Goal: Information Seeking & Learning: Check status

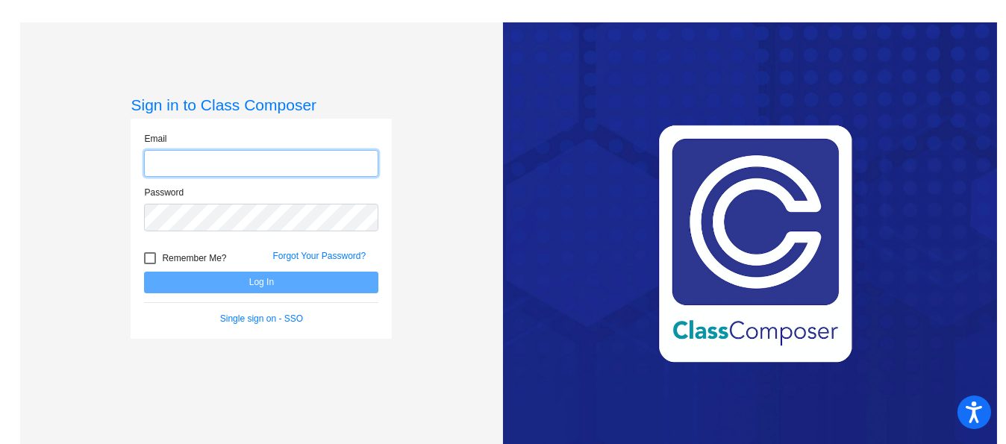
type input "[EMAIL_ADDRESS][DOMAIN_NAME]"
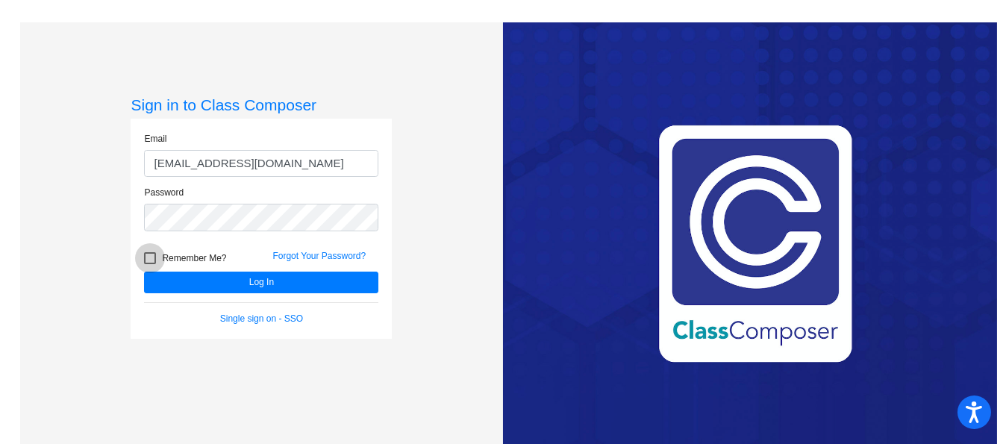
click at [149, 254] on div at bounding box center [150, 258] width 12 height 12
click at [149, 264] on input "Remember Me?" at bounding box center [149, 264] width 1 height 1
checkbox input "true"
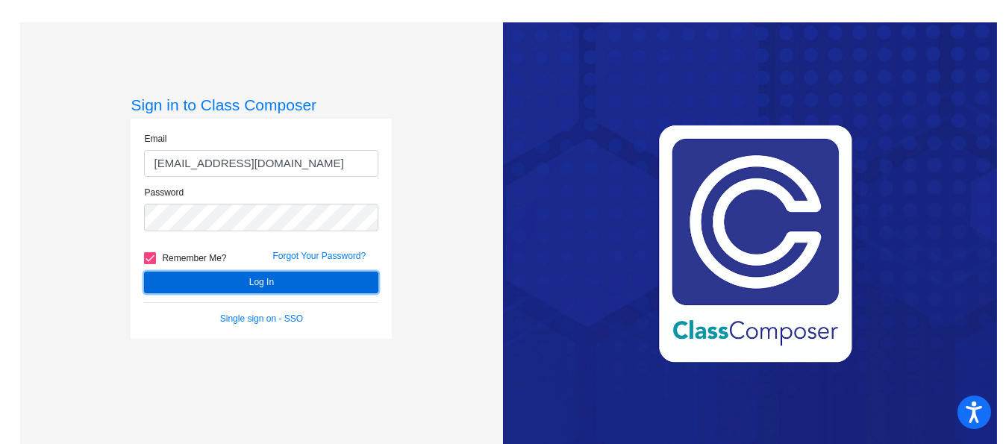
click at [219, 276] on button "Log In" at bounding box center [261, 283] width 234 height 22
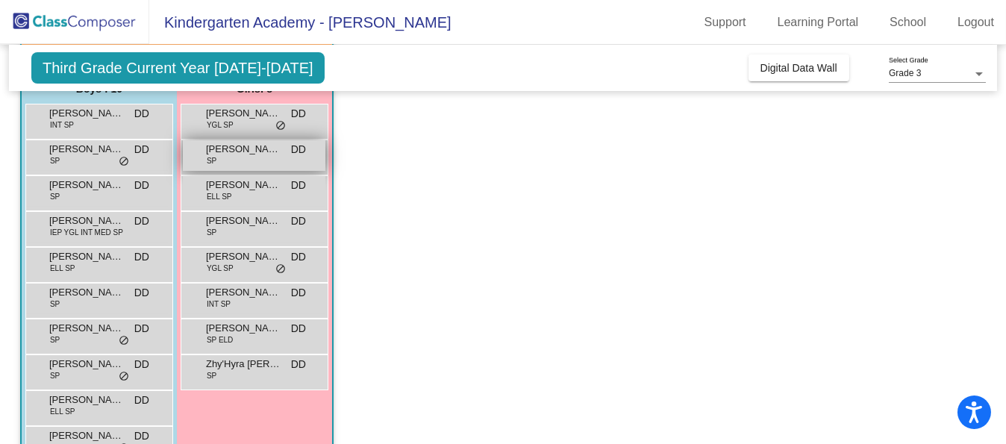
scroll to position [135, 0]
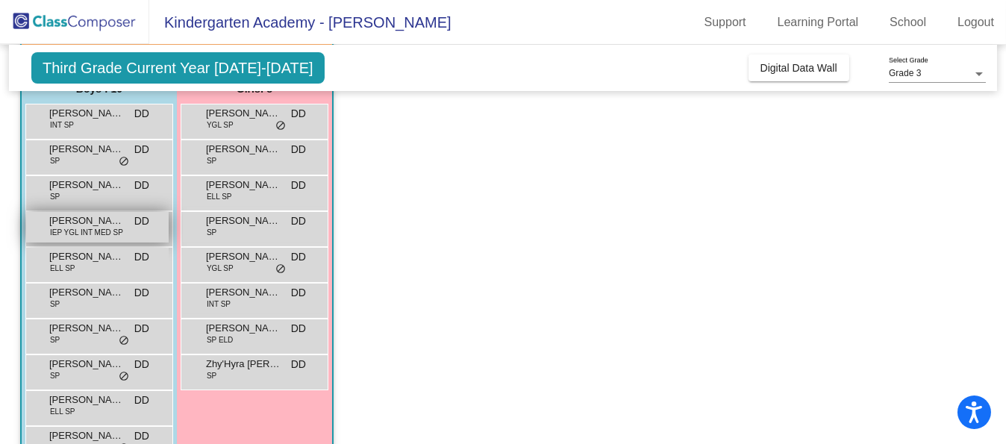
click at [123, 232] on div "[PERSON_NAME] IEP YGL INT MED SP DD lock do_not_disturb_alt" at bounding box center [97, 227] width 142 height 31
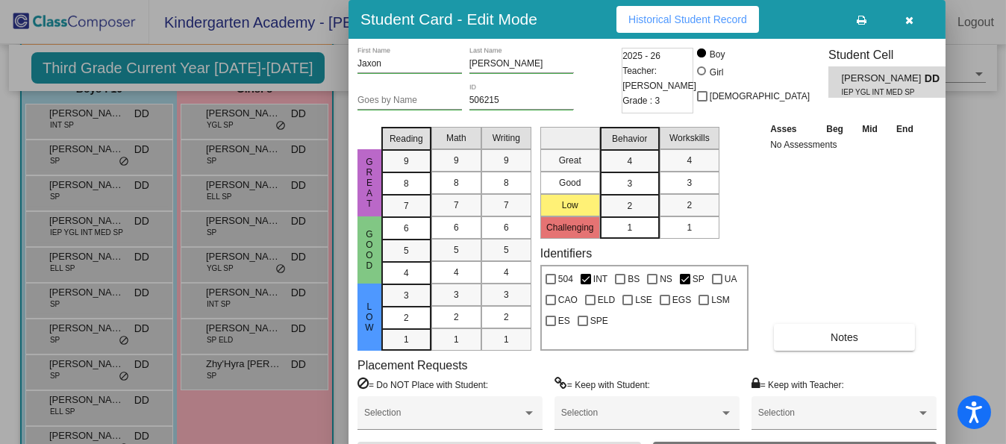
click at [704, 15] on span "Historical Student Record" at bounding box center [687, 19] width 119 height 12
click at [165, 63] on div at bounding box center [503, 222] width 1006 height 444
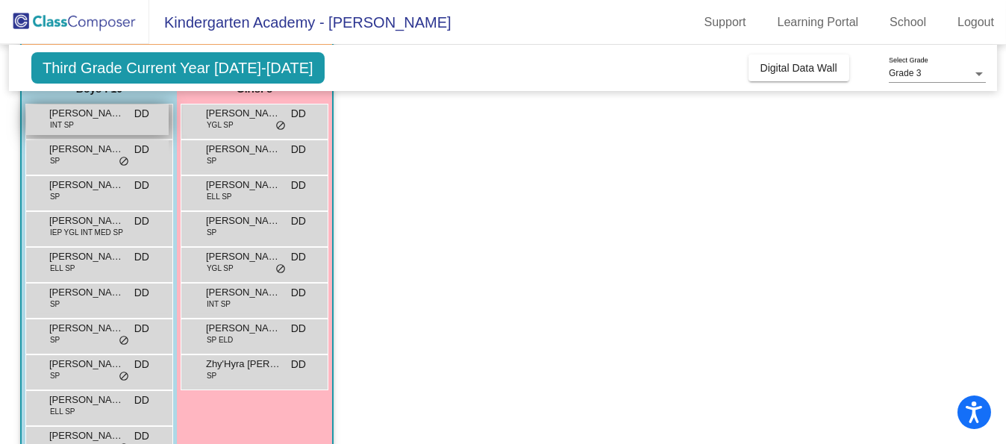
click at [113, 111] on span "[PERSON_NAME]" at bounding box center [86, 113] width 75 height 15
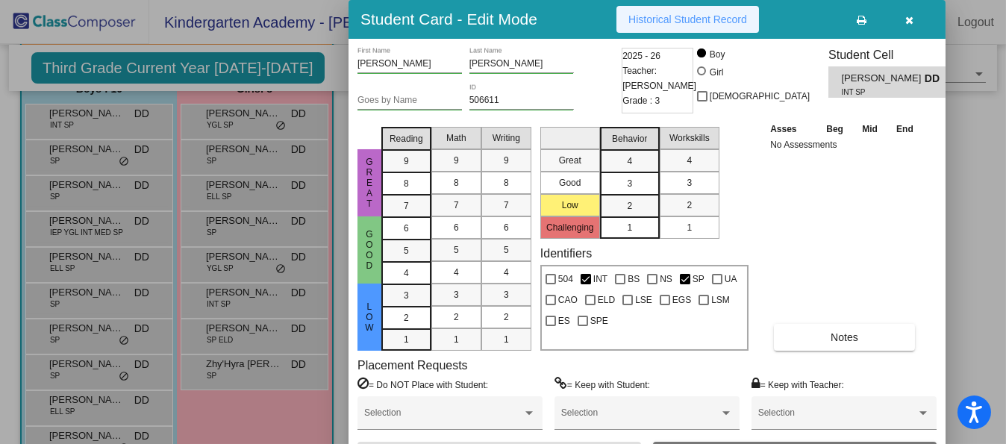
click at [685, 17] on span "Historical Student Record" at bounding box center [687, 19] width 119 height 12
click at [106, 220] on div at bounding box center [503, 222] width 1006 height 444
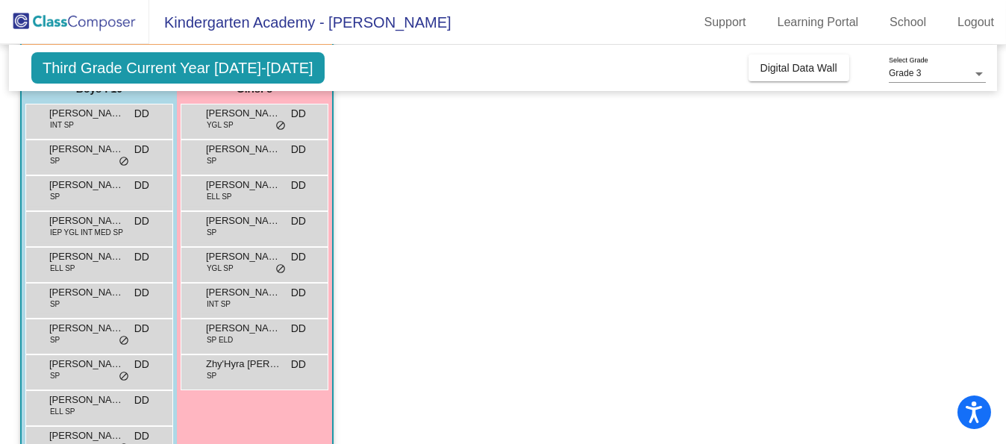
click at [106, 220] on span "[PERSON_NAME]" at bounding box center [86, 220] width 75 height 15
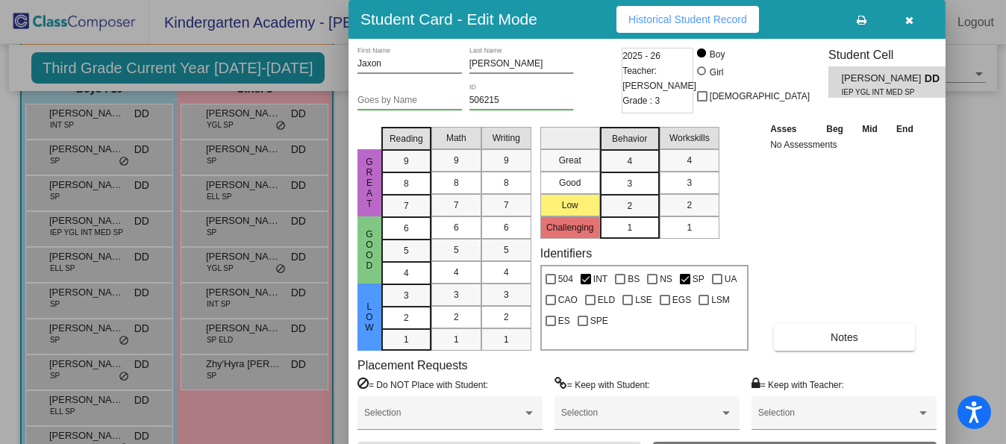
click at [697, 19] on span "Historical Student Record" at bounding box center [687, 19] width 119 height 12
click at [89, 290] on div at bounding box center [503, 222] width 1006 height 444
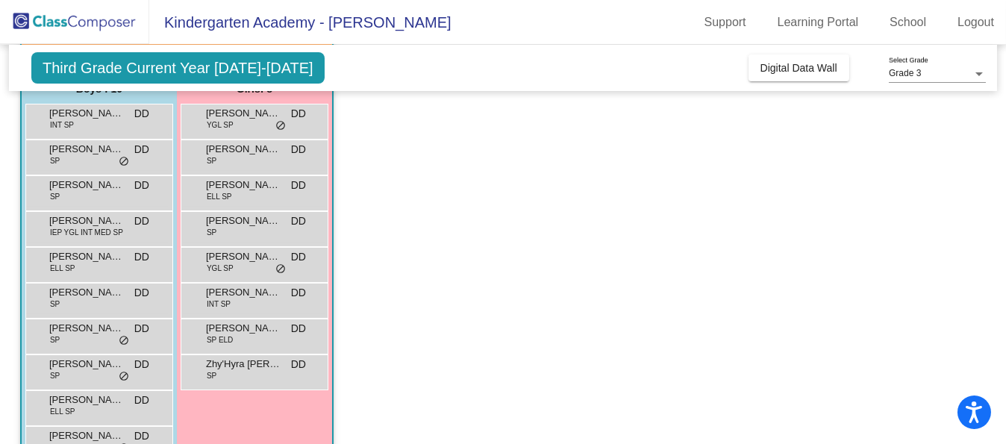
click at [89, 290] on span "[PERSON_NAME]" at bounding box center [86, 292] width 75 height 15
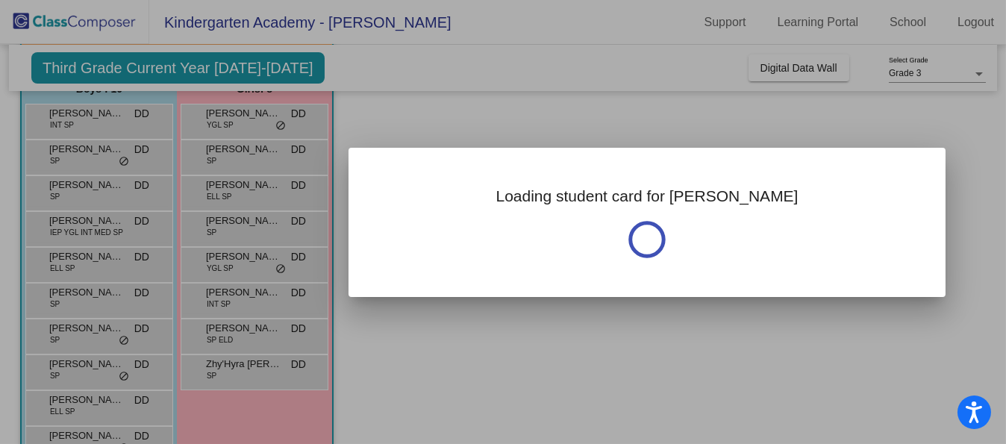
click at [89, 290] on div at bounding box center [503, 222] width 1006 height 444
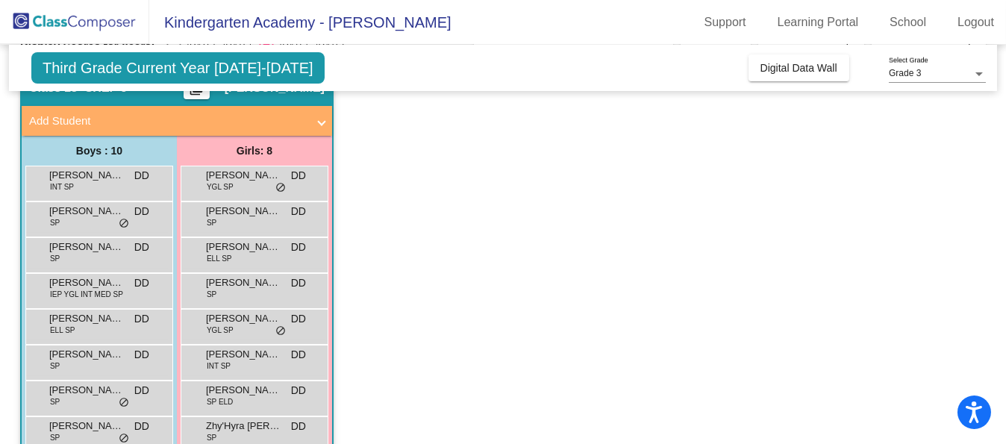
scroll to position [0, 0]
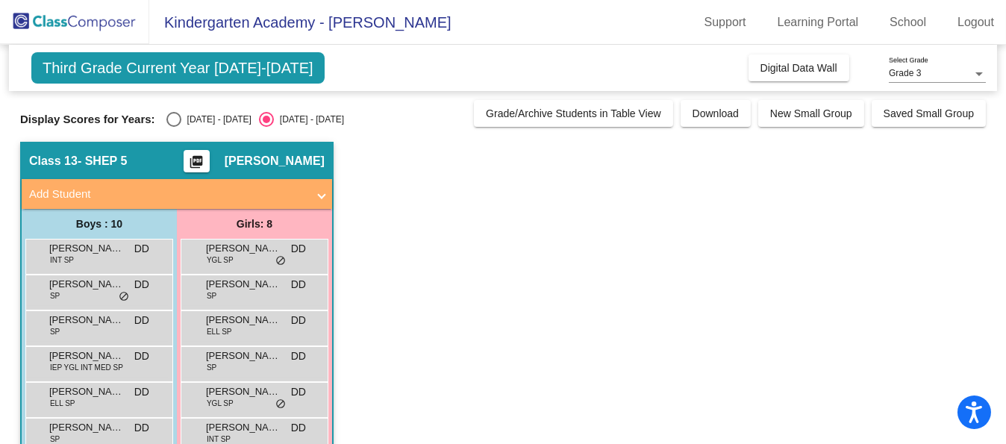
click at [582, 184] on app-classroom "Class 13 - SHEP 5 picture_as_pdf [PERSON_NAME] Add Student First Name Last Name…" at bounding box center [502, 381] width 965 height 479
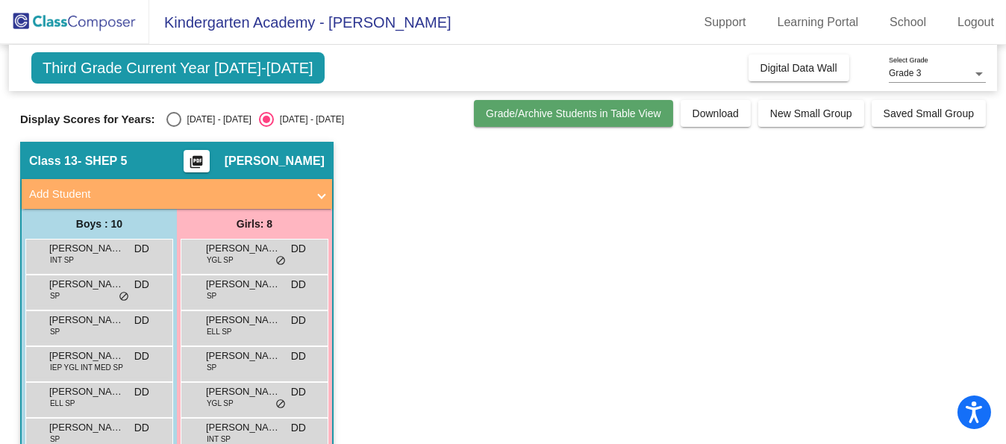
click at [586, 113] on span "Grade/Archive Students in Table View" at bounding box center [573, 113] width 175 height 12
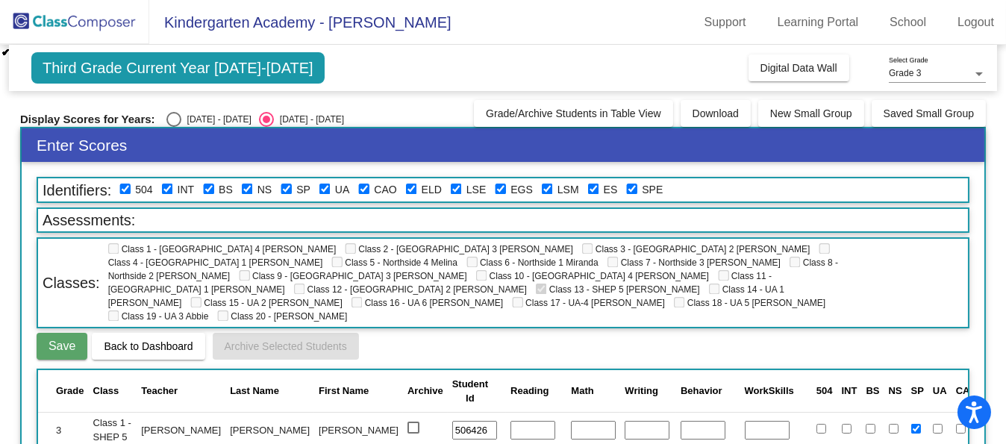
click at [171, 110] on div "Display Scores for Years: [DATE] - [DATE] [DATE] - [DATE] Grade/Archive Student…" at bounding box center [502, 113] width 965 height 27
click at [172, 122] on div "Select an option" at bounding box center [173, 119] width 15 height 15
click at [173, 127] on input "[DATE] - [DATE]" at bounding box center [173, 127] width 1 height 1
radio input "true"
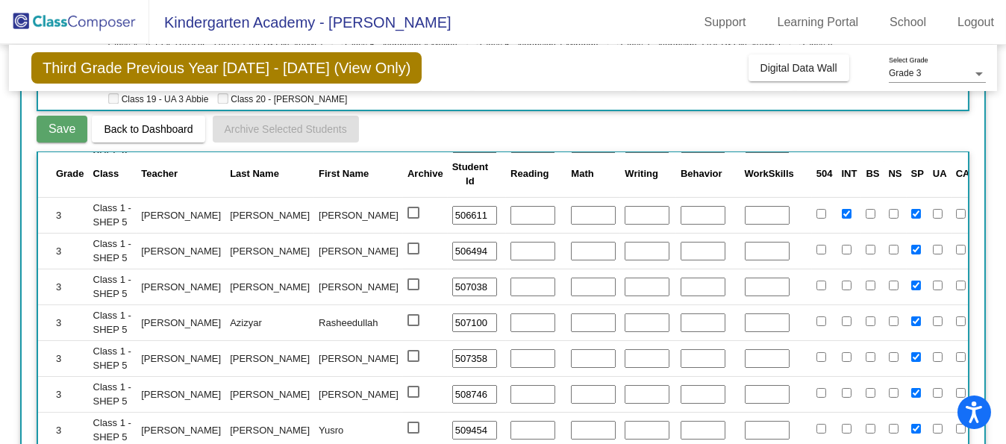
scroll to position [378, 1]
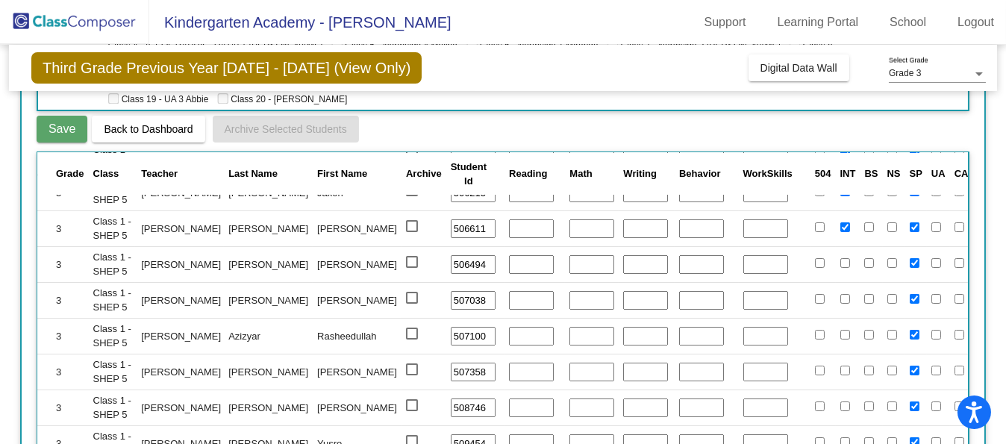
click at [840, 168] on span "INT" at bounding box center [848, 173] width 16 height 11
click at [977, 70] on div at bounding box center [978, 74] width 13 height 10
click at [180, 22] on div at bounding box center [503, 222] width 1006 height 444
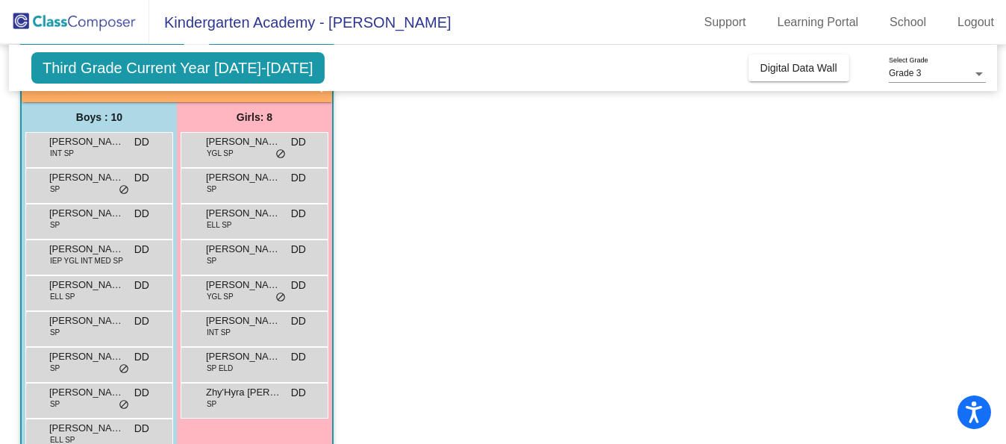
scroll to position [112, 0]
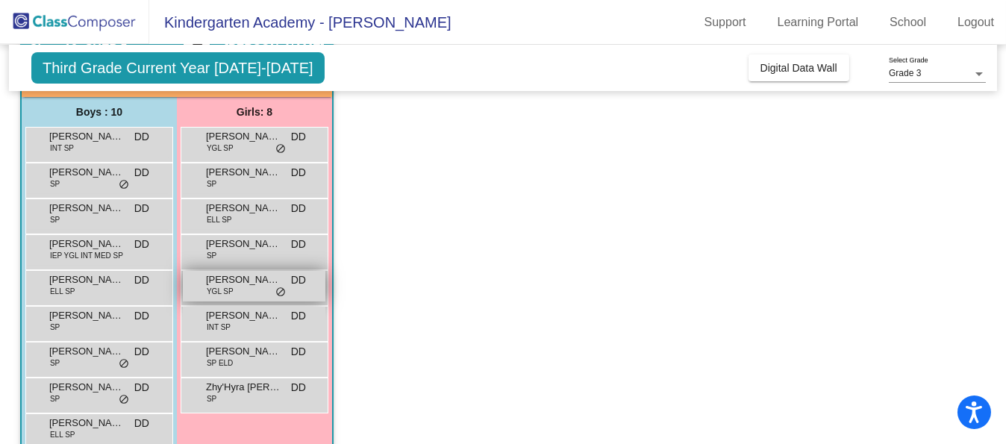
click at [254, 286] on div "[PERSON_NAME] YGL SP DD lock do_not_disturb_alt" at bounding box center [254, 286] width 142 height 31
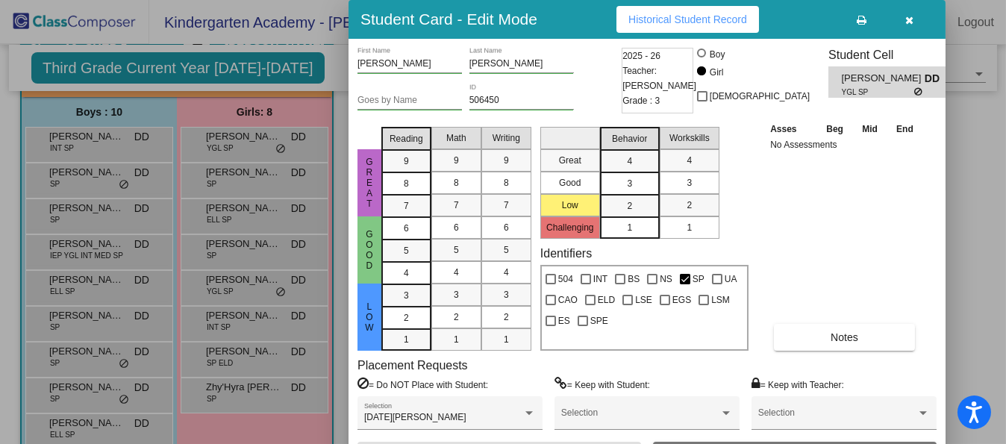
click at [244, 320] on div at bounding box center [503, 222] width 1006 height 444
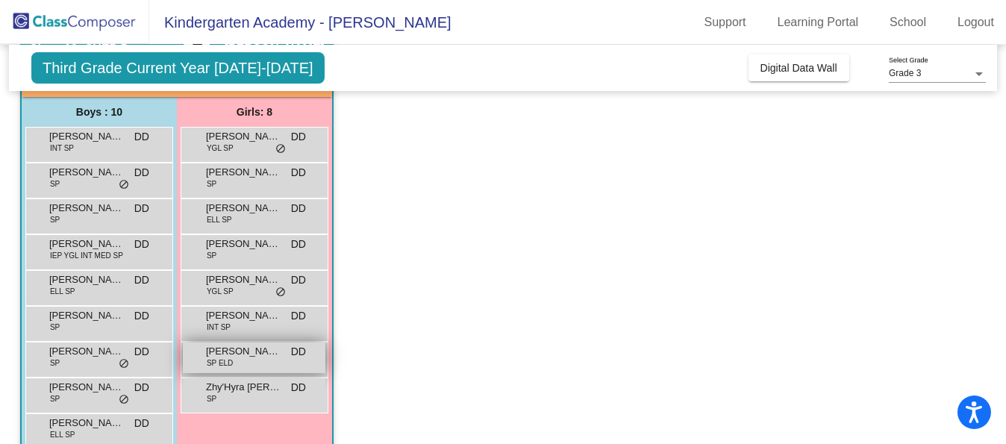
click at [245, 352] on span "[PERSON_NAME]" at bounding box center [243, 351] width 75 height 15
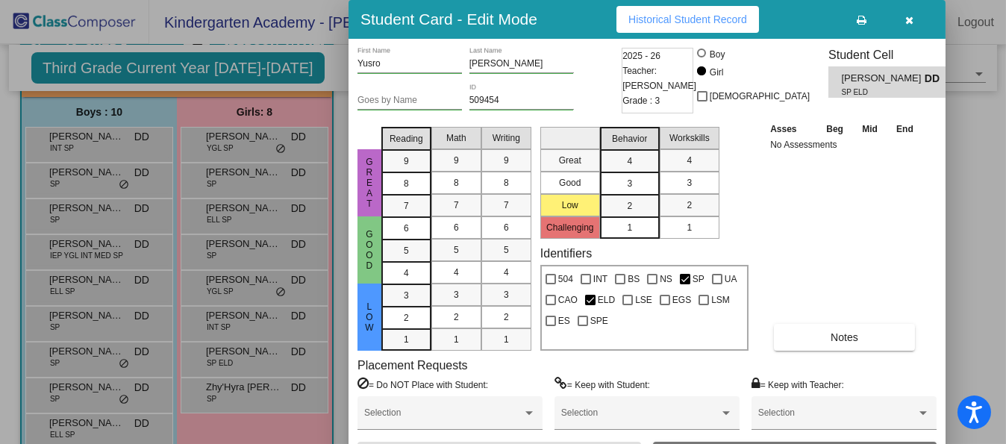
click at [103, 131] on div at bounding box center [503, 222] width 1006 height 444
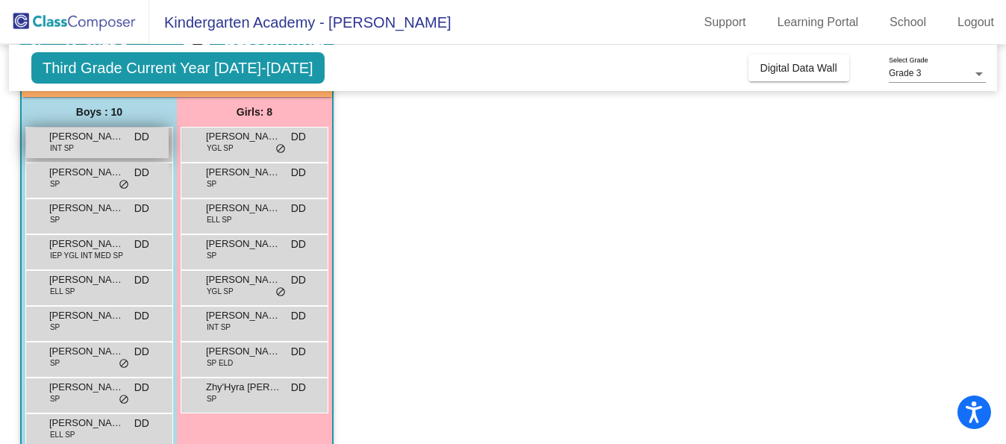
click at [103, 132] on span "[PERSON_NAME]" at bounding box center [86, 136] width 75 height 15
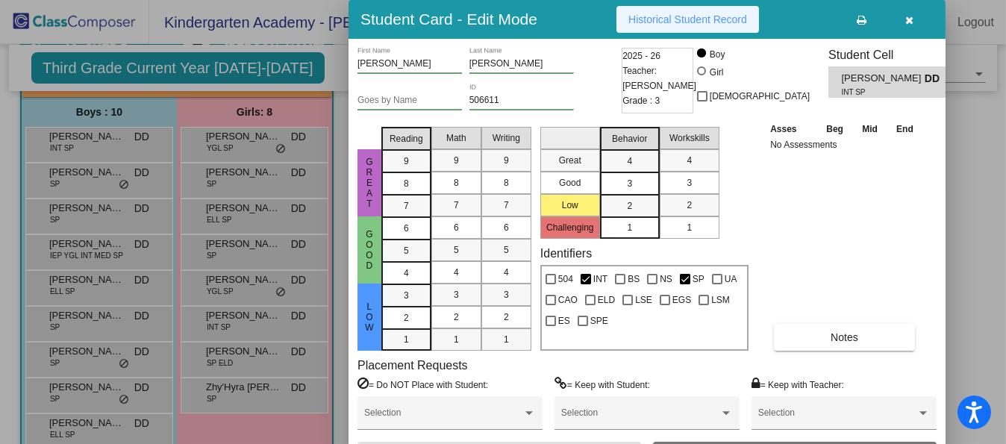
click at [694, 15] on span "Historical Student Record" at bounding box center [687, 19] width 119 height 12
click at [101, 239] on div at bounding box center [503, 222] width 1006 height 444
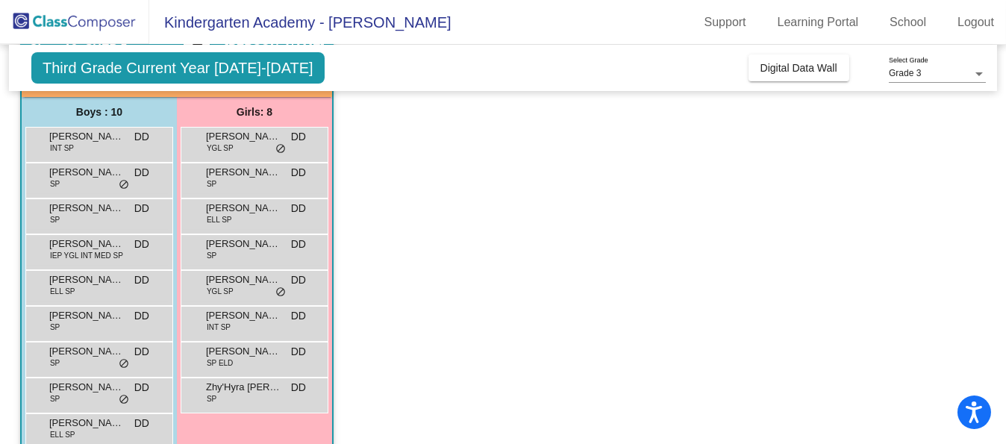
click at [101, 239] on span "[PERSON_NAME]" at bounding box center [86, 243] width 75 height 15
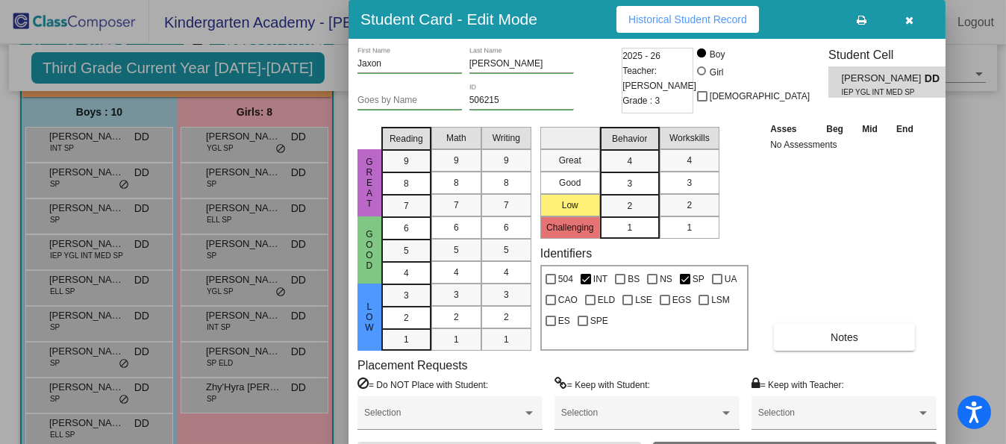
click at [680, 16] on span "Historical Student Record" at bounding box center [687, 19] width 119 height 12
click at [241, 327] on div at bounding box center [503, 222] width 1006 height 444
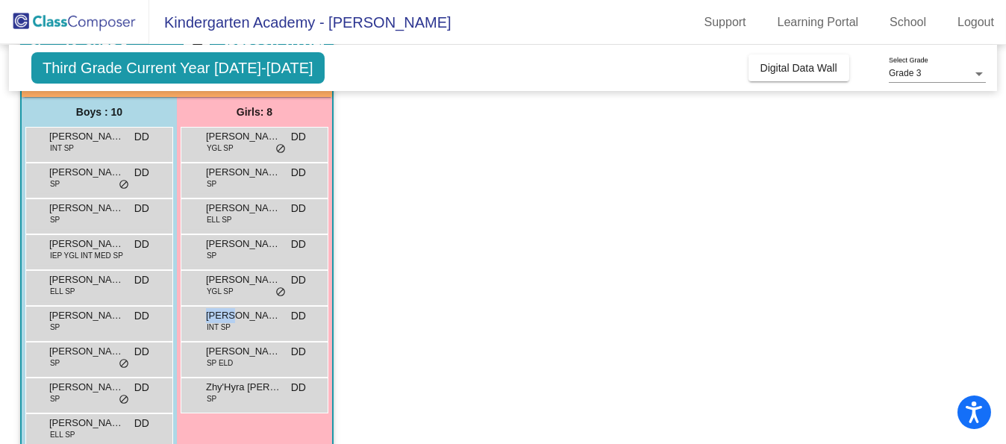
click at [241, 327] on div "[PERSON_NAME] INT SP DD lock do_not_disturb_alt" at bounding box center [254, 322] width 142 height 31
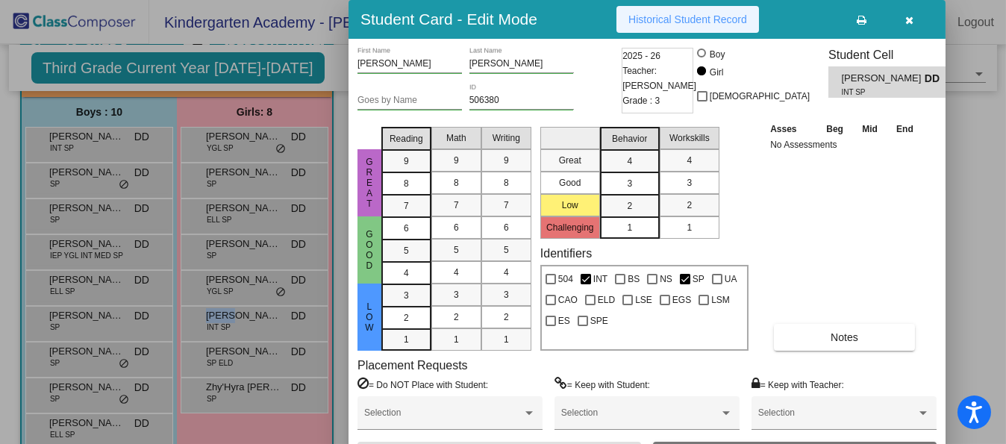
click at [691, 10] on button "Historical Student Record" at bounding box center [687, 19] width 142 height 27
